Goal: Find specific page/section: Find specific page/section

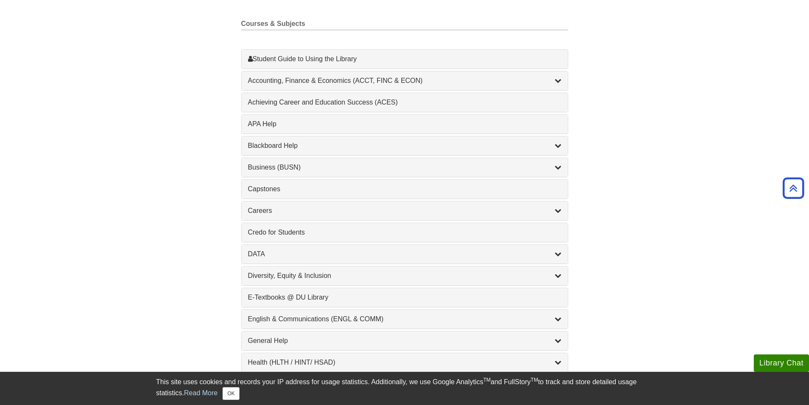
scroll to position [255, 0]
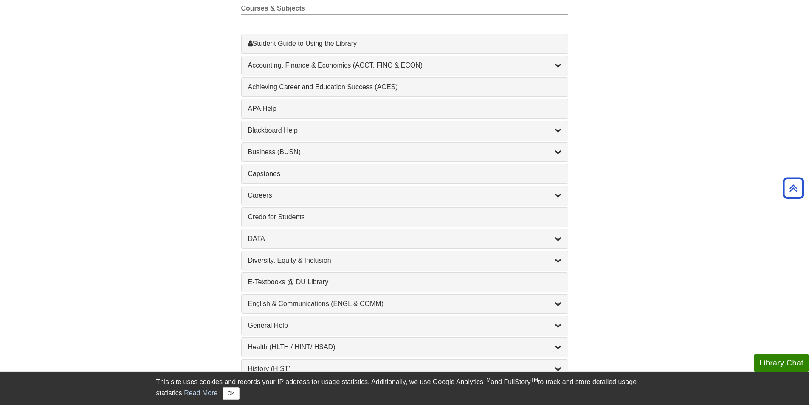
click at [564, 237] on div "DATA , 2 guides" at bounding box center [405, 238] width 326 height 19
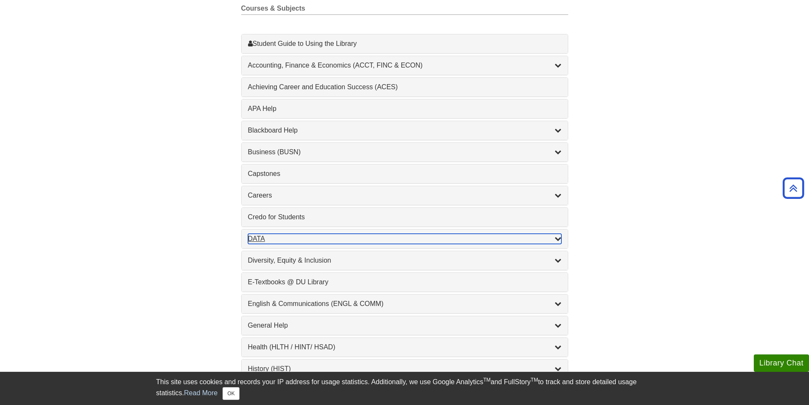
click at [553, 239] on div "DATA , 2 guides" at bounding box center [404, 238] width 313 height 10
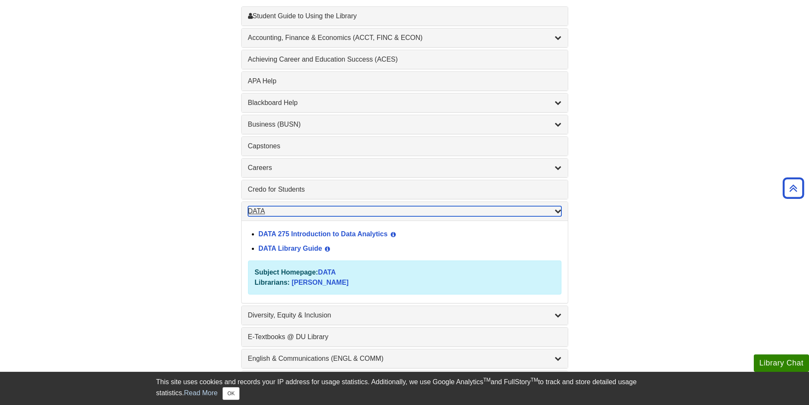
scroll to position [297, 0]
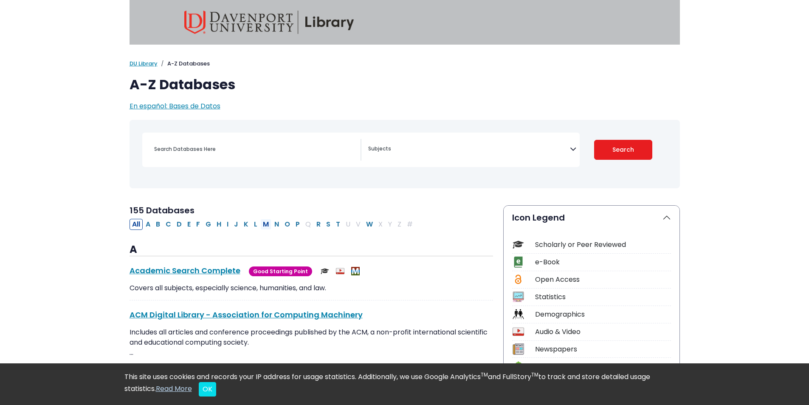
click at [266, 224] on button "M" at bounding box center [265, 224] width 11 height 11
select select "Database Subject Filter"
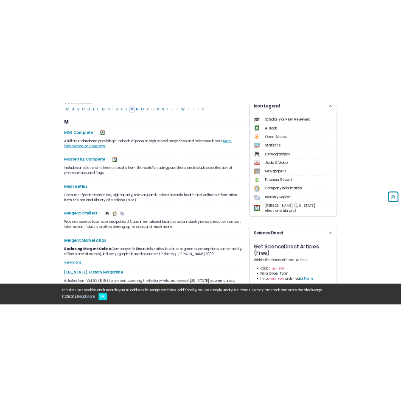
scroll to position [212, 0]
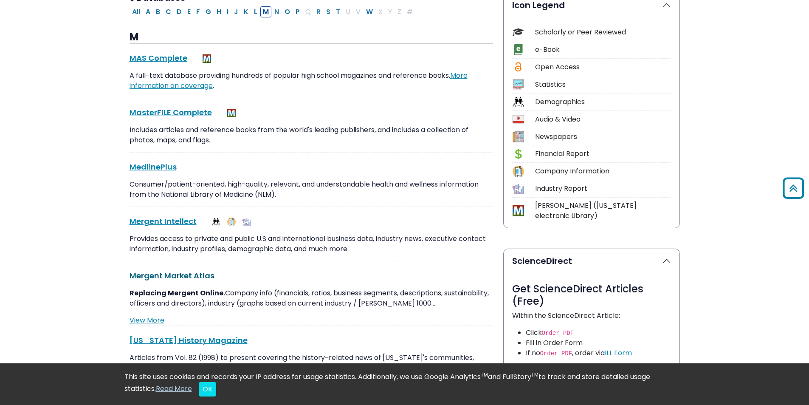
click at [170, 272] on link "Mergent Market Atlas This link opens in a new window" at bounding box center [171, 275] width 85 height 11
